Goal: Feedback & Contribution: Submit feedback/report problem

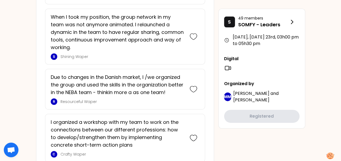
scroll to position [1013, 0]
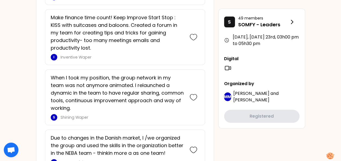
click at [228, 69] on icon at bounding box center [228, 68] width 8 height 8
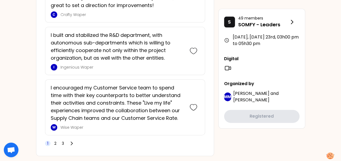
scroll to position [1312, 0]
click at [56, 140] on span "2" at bounding box center [55, 142] width 5 height 5
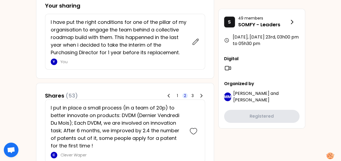
scroll to position [264, 0]
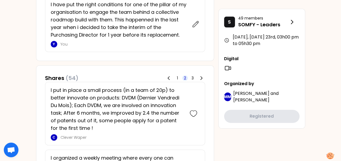
click at [139, 94] on p "I put in place a small process (in a team of 20p) to better innovate on product…" at bounding box center [117, 110] width 133 height 46
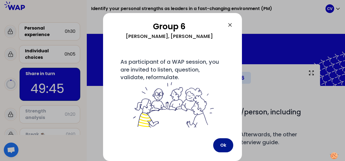
click at [224, 147] on button "Ok" at bounding box center [223, 145] width 20 height 14
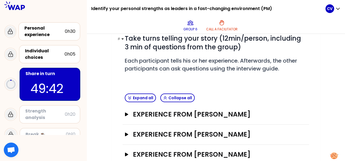
scroll to position [107, 0]
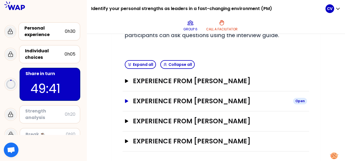
click at [127, 100] on icon "button" at bounding box center [126, 101] width 3 height 4
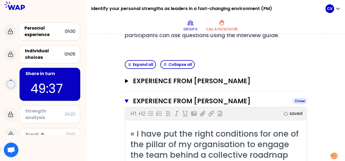
click at [127, 99] on icon "button" at bounding box center [127, 101] width 4 height 4
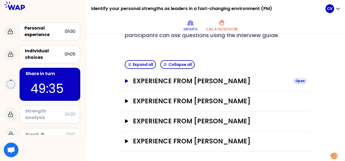
click at [126, 80] on icon "button" at bounding box center [126, 81] width 3 height 4
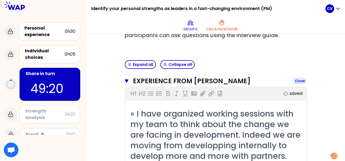
click at [126, 79] on icon "button" at bounding box center [127, 81] width 4 height 4
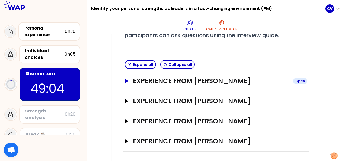
click at [125, 80] on icon "button" at bounding box center [126, 81] width 3 height 4
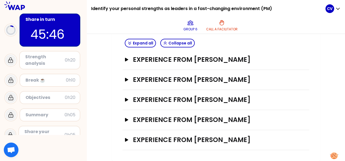
scroll to position [127, 0]
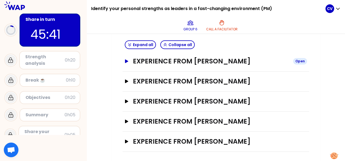
click at [126, 61] on icon "button" at bounding box center [126, 61] width 3 height 4
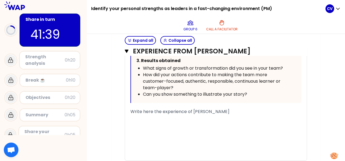
scroll to position [380, 0]
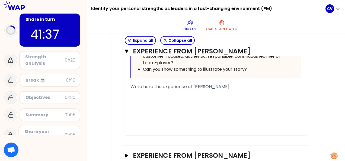
click at [178, 90] on div "﻿" at bounding box center [215, 93] width 171 height 7
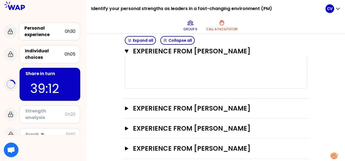
scroll to position [373, 0]
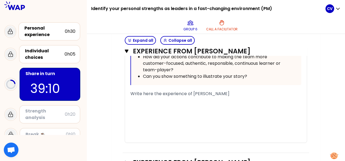
click at [146, 105] on div "﻿" at bounding box center [215, 107] width 171 height 7
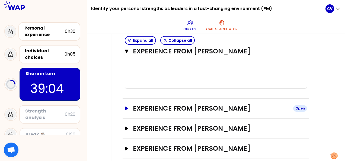
click at [126, 107] on icon "button" at bounding box center [126, 109] width 4 height 4
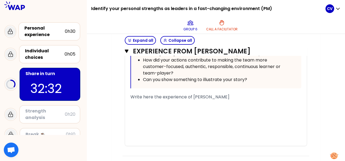
scroll to position [373, 0]
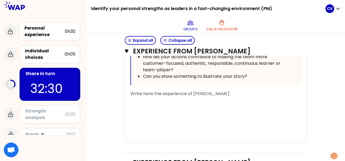
click at [172, 97] on div "﻿" at bounding box center [215, 100] width 171 height 7
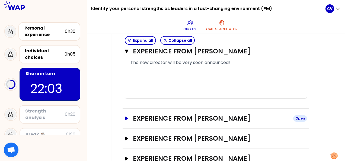
scroll to position [901, 0]
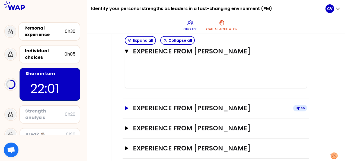
click at [125, 106] on icon "button" at bounding box center [126, 108] width 3 height 4
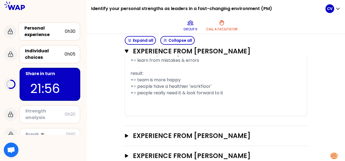
scroll to position [1295, 0]
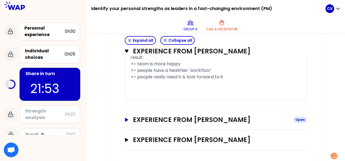
click at [127, 121] on icon "button" at bounding box center [126, 120] width 3 height 4
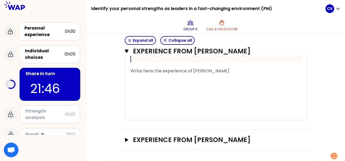
scroll to position [1622, 0]
click at [126, 139] on icon "button" at bounding box center [126, 140] width 3 height 4
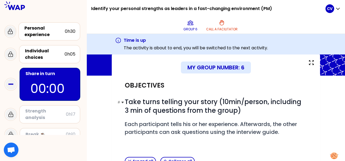
scroll to position [0, 0]
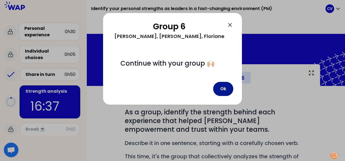
click at [225, 96] on button "Ok" at bounding box center [223, 89] width 20 height 14
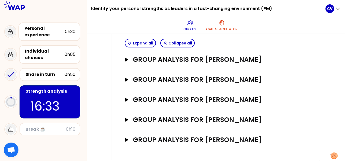
scroll to position [178, 0]
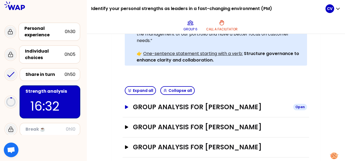
click at [126, 105] on icon "button" at bounding box center [126, 107] width 3 height 4
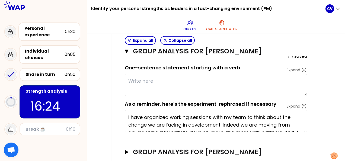
scroll to position [232, 0]
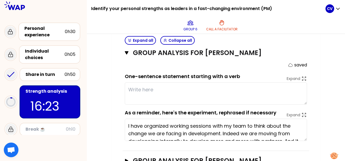
click at [161, 86] on textarea at bounding box center [216, 93] width 182 height 22
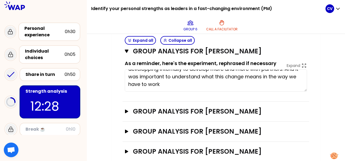
scroll to position [286, 0]
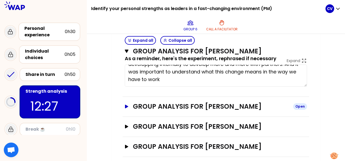
click at [125, 108] on icon "button" at bounding box center [126, 107] width 4 height 4
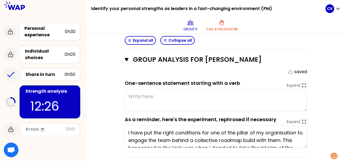
scroll to position [341, 0]
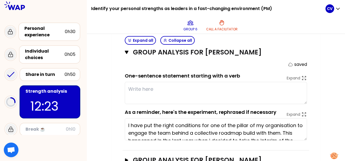
click at [149, 96] on textarea at bounding box center [216, 93] width 182 height 22
type textarea "Listen openly to the team openmind, result oriented, encourage collaboration"
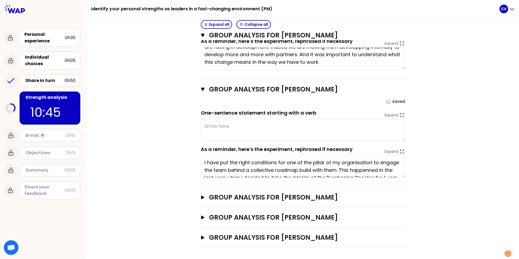
scroll to position [264, 0]
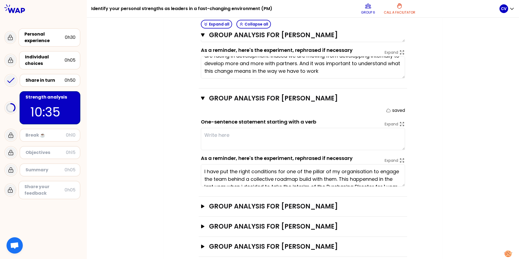
click at [225, 128] on textarea at bounding box center [303, 139] width 204 height 22
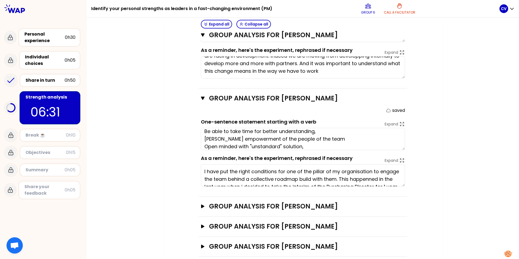
type textarea "Determination, Taking risk, Be able to take time for better understanding, [PER…"
drag, startPoint x: 200, startPoint y: 218, endPoint x: 209, endPoint y: 213, distance: 10.7
click at [201, 161] on icon "button" at bounding box center [202, 226] width 3 height 4
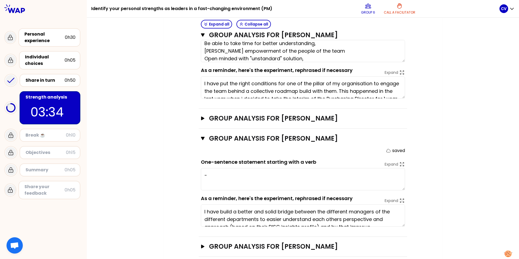
scroll to position [15, 0]
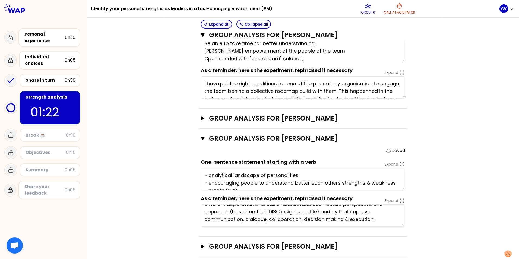
type textarea "- analytical landscape of personalities - encouraging people to understand bett…"
click at [200, 161] on icon "button" at bounding box center [202, 246] width 4 height 4
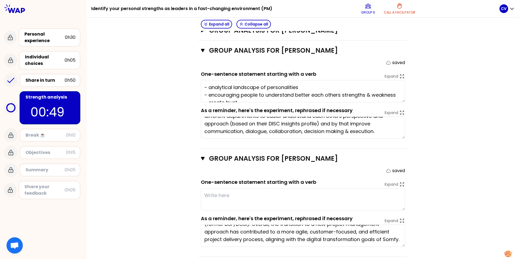
scroll to position [0, 0]
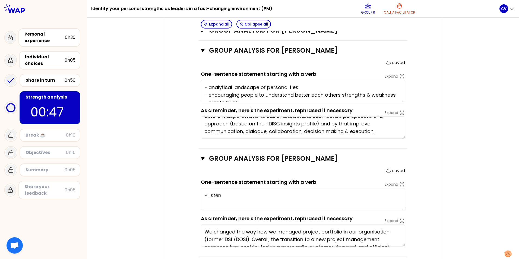
type textarea "- listening"
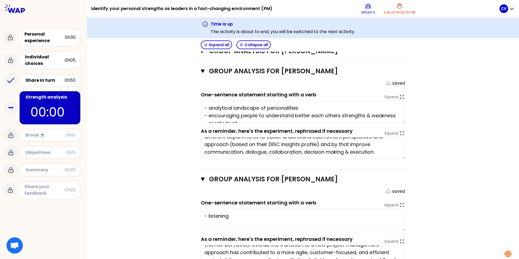
type textarea "- analytical landscape of personalities - encouraging people to understand bett…"
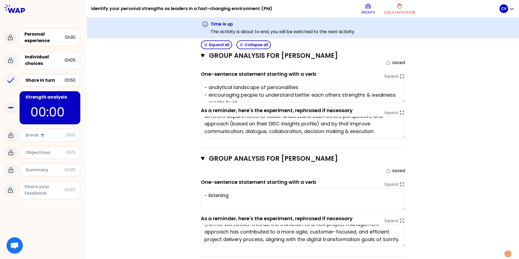
scroll to position [0, 0]
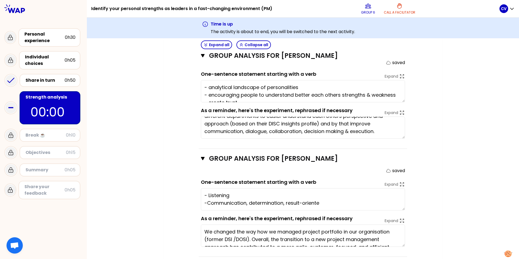
type textarea "- Listening -Communication, determination, result-oriented"
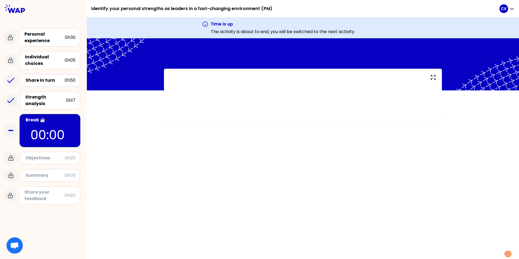
click at [56, 155] on div "Objectives" at bounding box center [44, 158] width 39 height 7
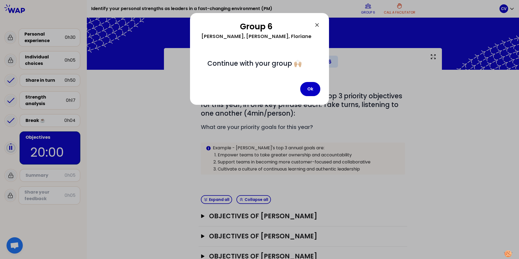
drag, startPoint x: 309, startPoint y: 98, endPoint x: 288, endPoint y: 113, distance: 25.8
click at [309, 96] on button "Ok" at bounding box center [310, 89] width 20 height 14
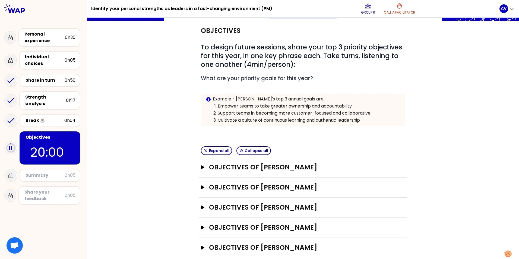
scroll to position [54, 0]
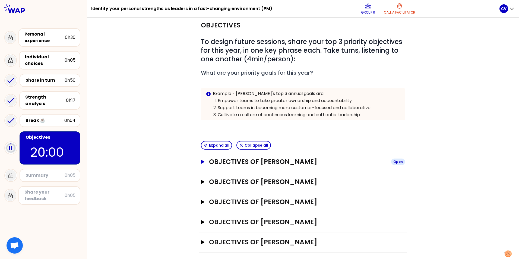
click at [201, 161] on icon "button" at bounding box center [202, 162] width 3 height 4
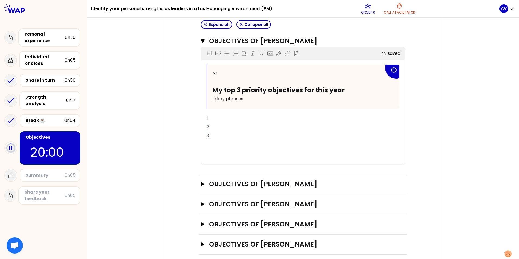
scroll to position [181, 0]
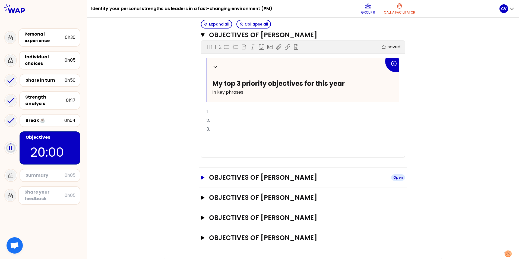
click at [201, 161] on icon "button" at bounding box center [202, 177] width 3 height 4
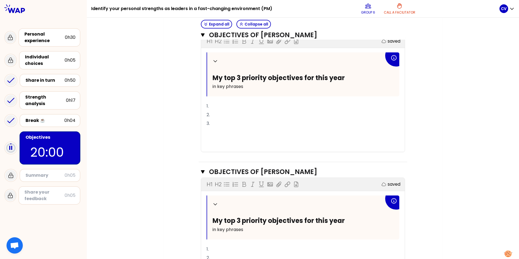
scroll to position [154, 0]
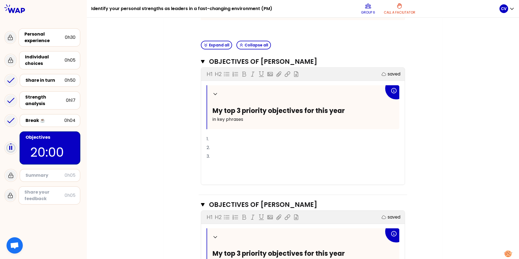
click at [215, 138] on p "1." at bounding box center [302, 139] width 193 height 9
click at [216, 146] on p "2." at bounding box center [302, 147] width 193 height 9
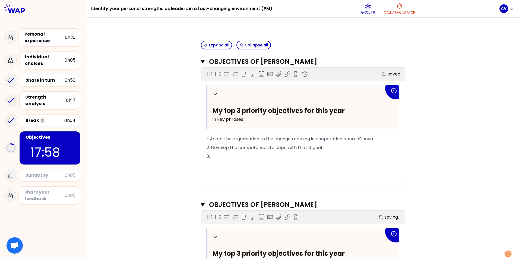
click at [345, 139] on span "1. Adapt the organisation to the changes coming in cooperation NanxunDooya" at bounding box center [289, 139] width 166 height 6
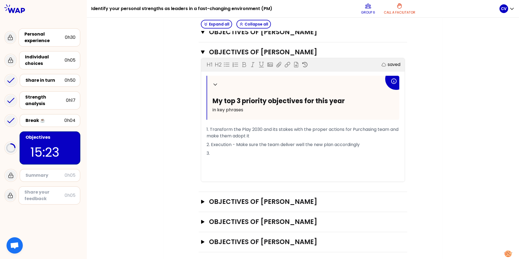
scroll to position [311, 0]
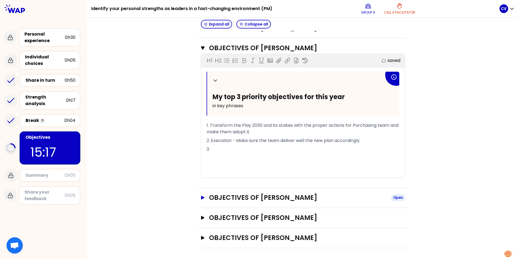
click at [201, 161] on icon "button" at bounding box center [202, 198] width 3 height 4
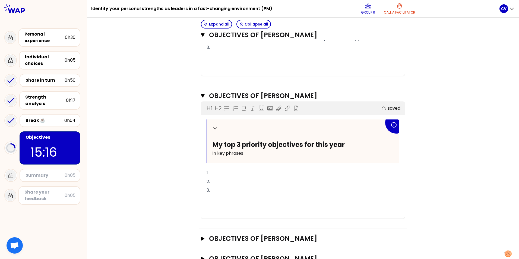
scroll to position [433, 0]
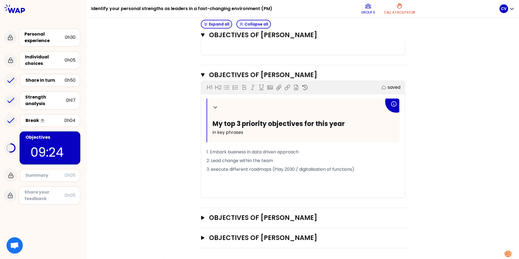
drag, startPoint x: 200, startPoint y: 237, endPoint x: 210, endPoint y: 243, distance: 12.0
click at [201, 161] on icon "button" at bounding box center [202, 238] width 3 height 4
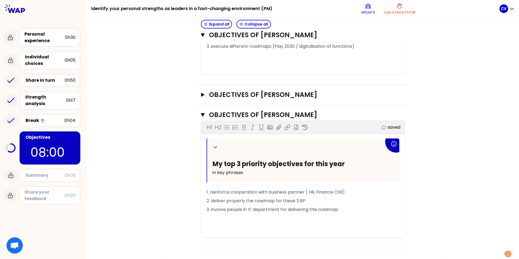
scroll to position [529, 0]
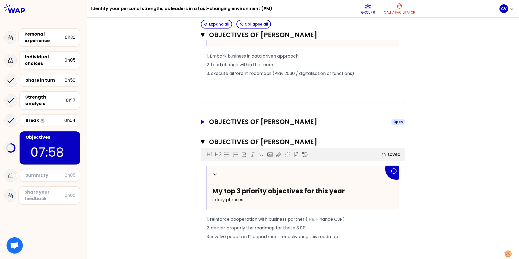
click at [201, 121] on icon "button" at bounding box center [202, 122] width 3 height 4
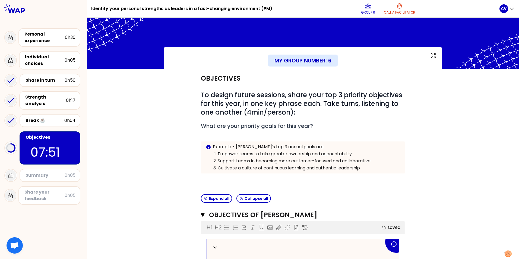
scroll to position [0, 0]
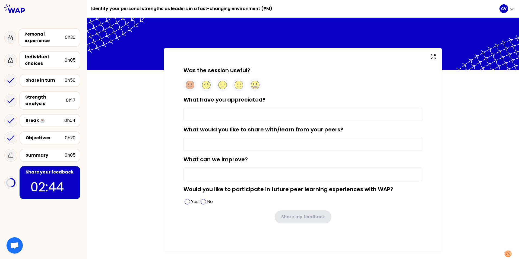
click at [201, 114] on input "What have you appreciated?" at bounding box center [302, 115] width 239 height 14
click at [223, 86] on icon at bounding box center [222, 86] width 3 height 0
click at [200, 108] on input "What have you appreciated?" at bounding box center [302, 115] width 239 height 14
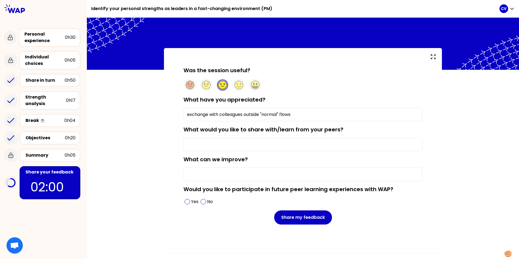
type input "exchange with colleagues outside "normal" flows"
click at [233, 144] on input "What would you like to share with/learn from your peers?" at bounding box center [302, 145] width 239 height 14
type input "my own experience,"
click at [223, 161] on input "What can we improve?" at bounding box center [302, 174] width 239 height 14
type input "shorter sequences"
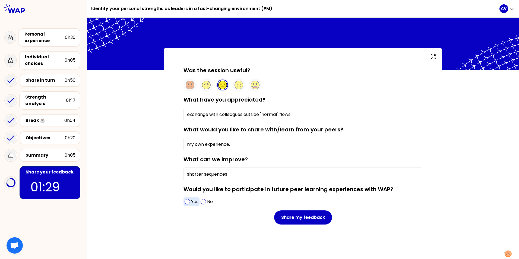
click at [186, 161] on span at bounding box center [186, 201] width 5 height 5
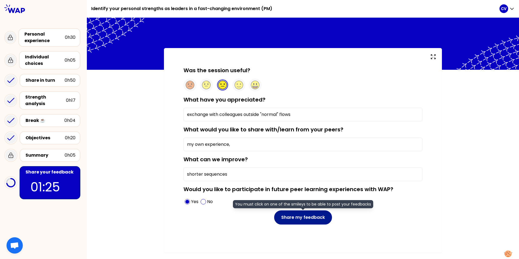
click at [301, 161] on button "Share my feedback" at bounding box center [303, 217] width 58 height 14
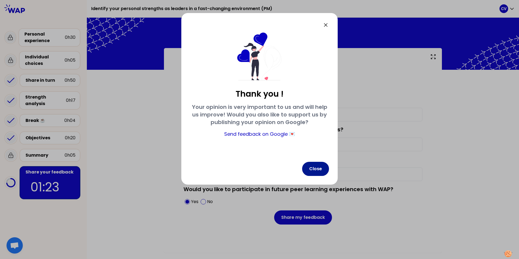
click at [309, 161] on button "Close" at bounding box center [315, 169] width 27 height 14
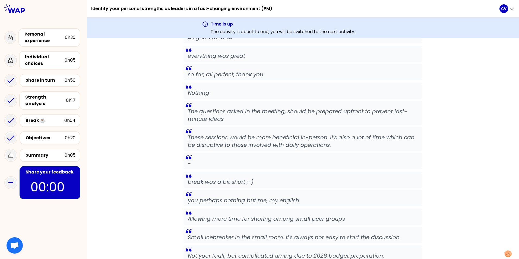
scroll to position [1539, 0]
